Goal: Task Accomplishment & Management: Use online tool/utility

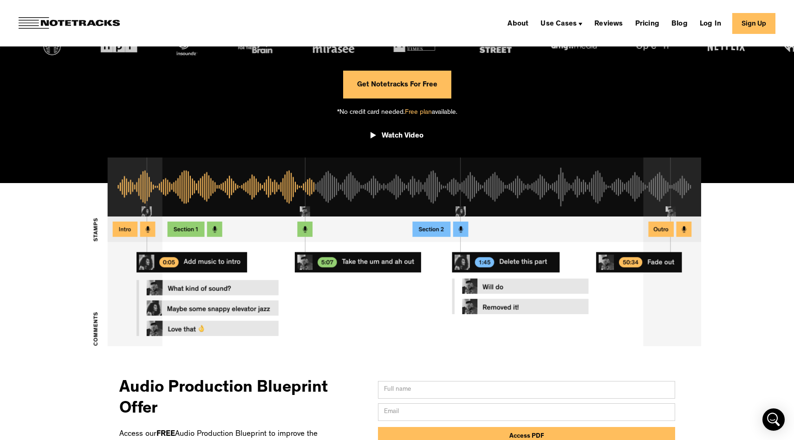
scroll to position [201, 0]
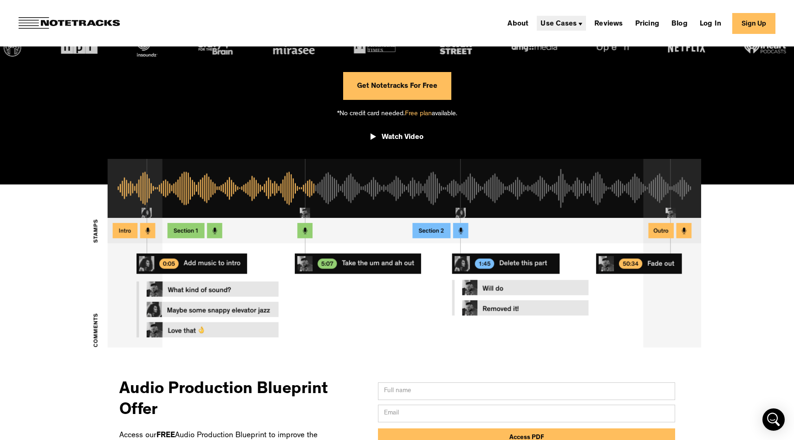
click at [569, 25] on div "Use Cases" at bounding box center [559, 23] width 36 height 7
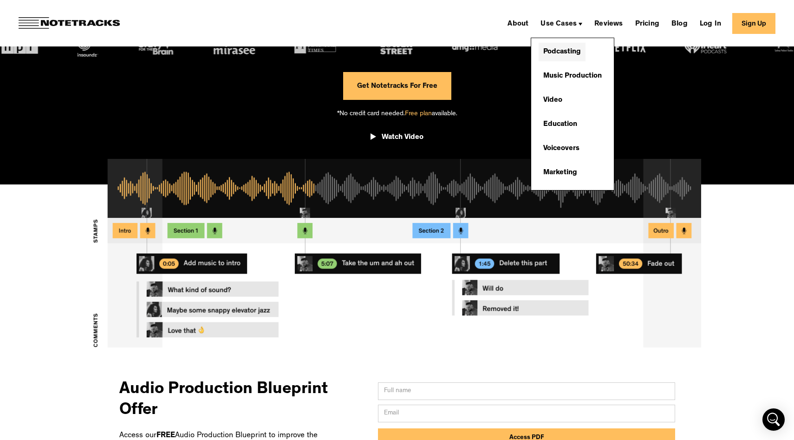
click at [569, 51] on link "Podcasting" at bounding box center [562, 52] width 47 height 19
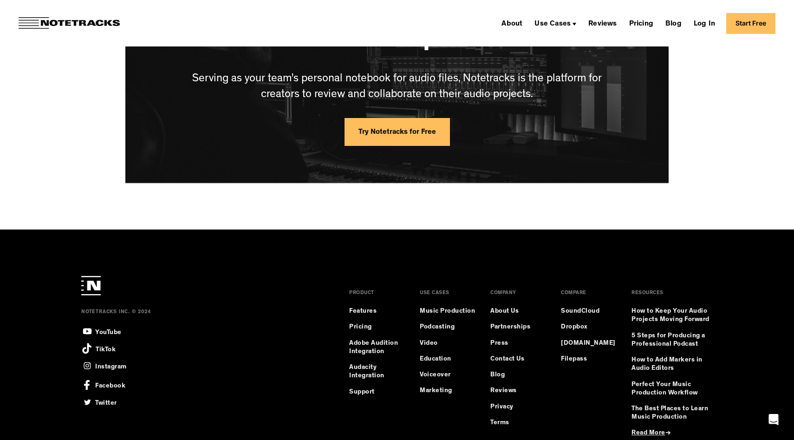
scroll to position [2454, 0]
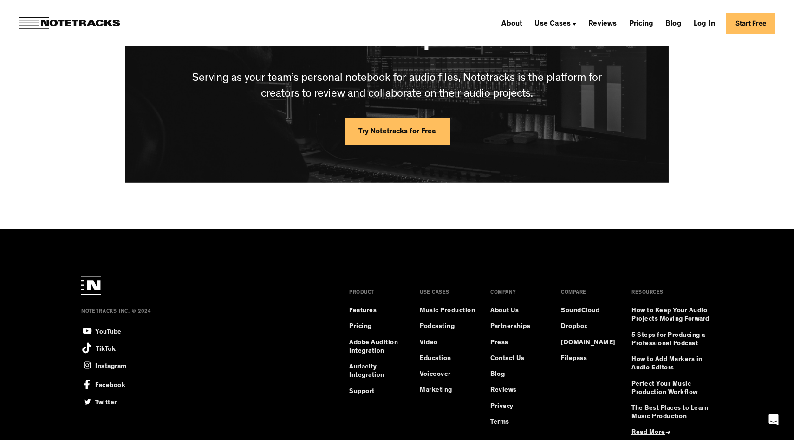
click at [396, 132] on link "Try Notetracks for Free" at bounding box center [397, 132] width 105 height 28
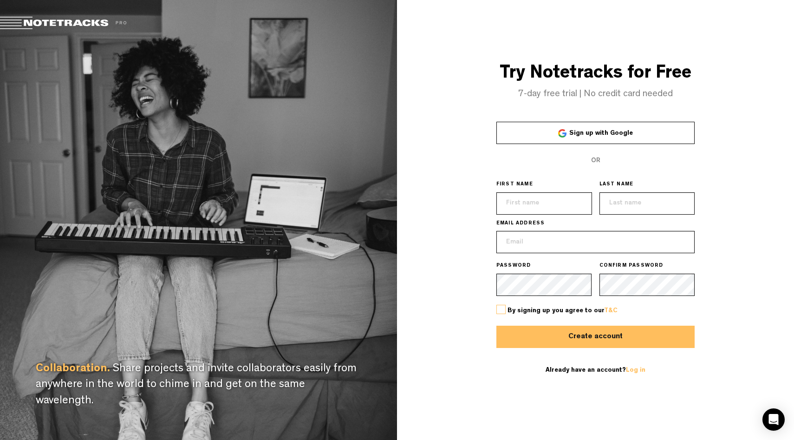
click at [609, 133] on span "Sign up with Google" at bounding box center [602, 133] width 64 height 7
click at [597, 136] on span "Sign up with Google" at bounding box center [602, 133] width 64 height 7
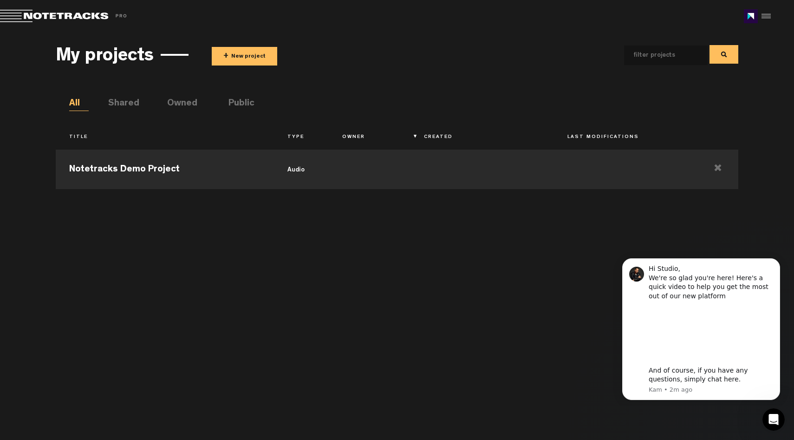
click at [252, 56] on button "+ New project" at bounding box center [245, 56] width 66 height 19
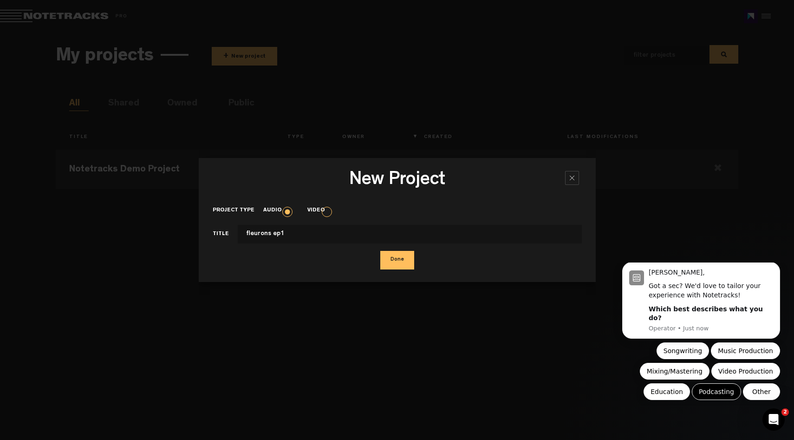
type input "fleurons ep1"
click at [717, 391] on button "Podcasting" at bounding box center [716, 391] width 49 height 17
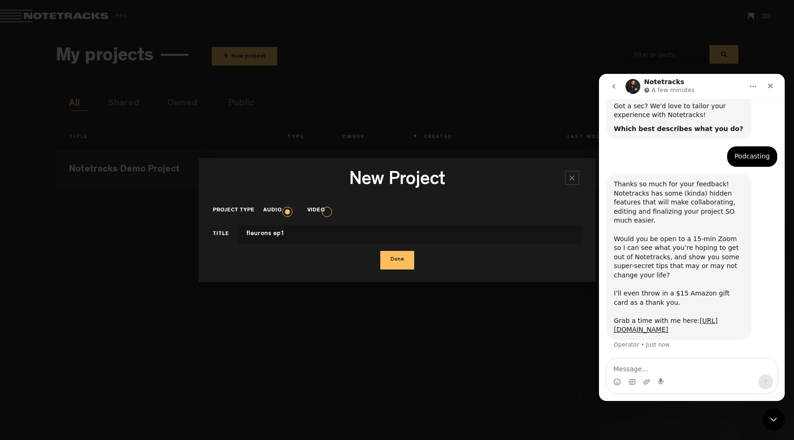
scroll to position [66, 0]
click at [666, 329] on link "https://calendly.com/kam_lal" at bounding box center [666, 324] width 104 height 17
click at [773, 84] on icon "Close" at bounding box center [770, 85] width 7 height 7
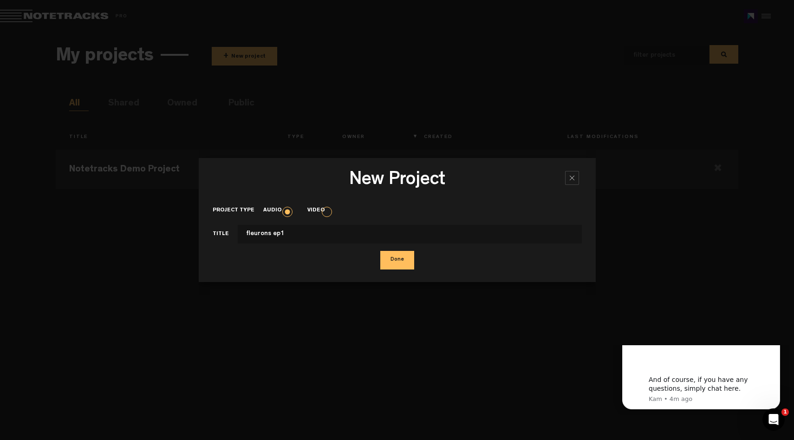
scroll to position [0, 0]
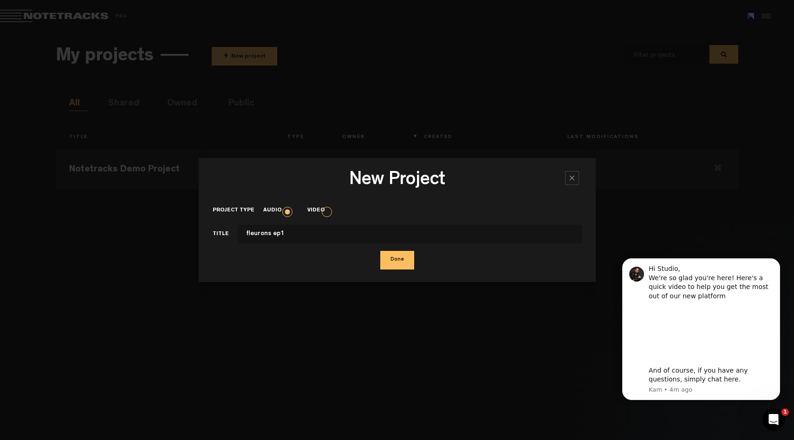
click at [397, 257] on button "Done" at bounding box center [397, 260] width 34 height 19
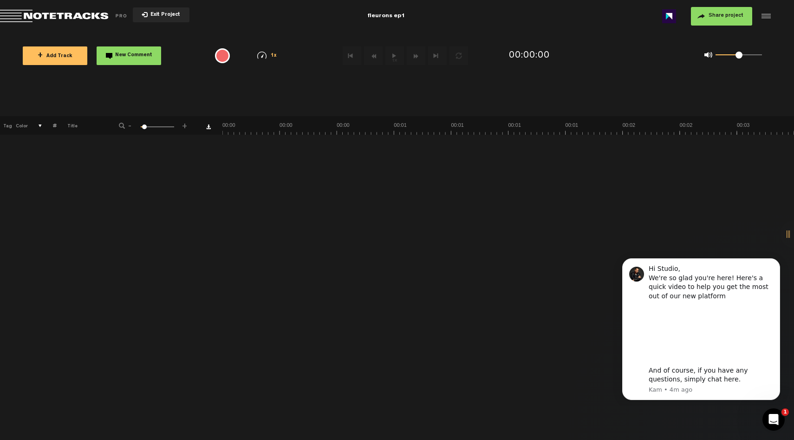
click at [45, 52] on button "+ Add Track" at bounding box center [55, 55] width 65 height 19
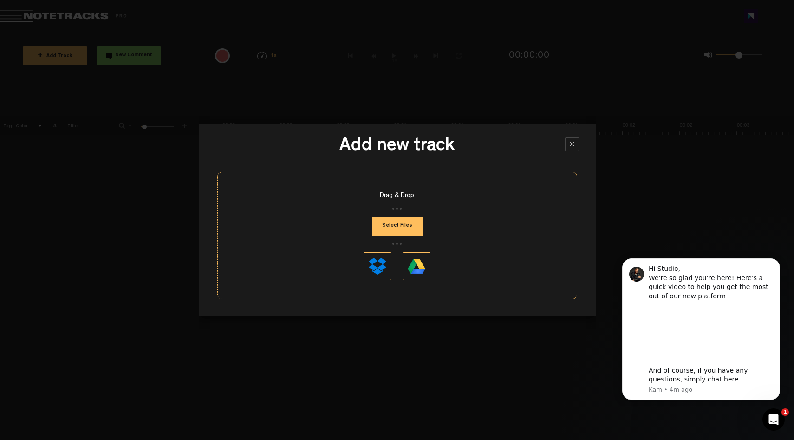
click at [393, 227] on button "Select Files" at bounding box center [397, 226] width 51 height 19
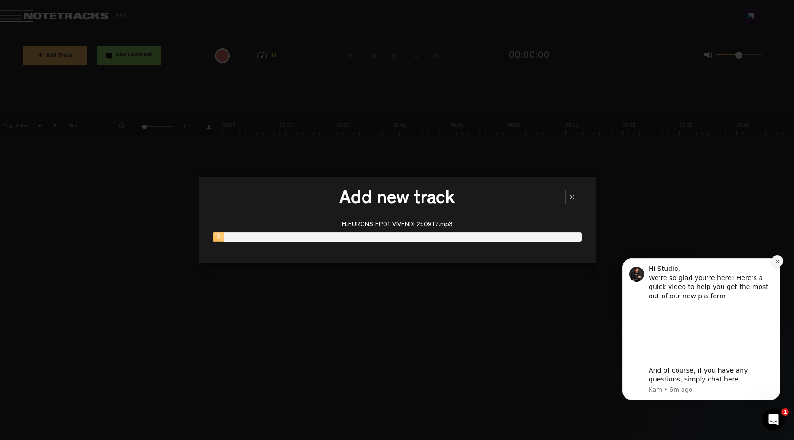
click at [778, 264] on button "Dismiss notification" at bounding box center [778, 261] width 12 height 12
